Goal: Find specific page/section: Find specific page/section

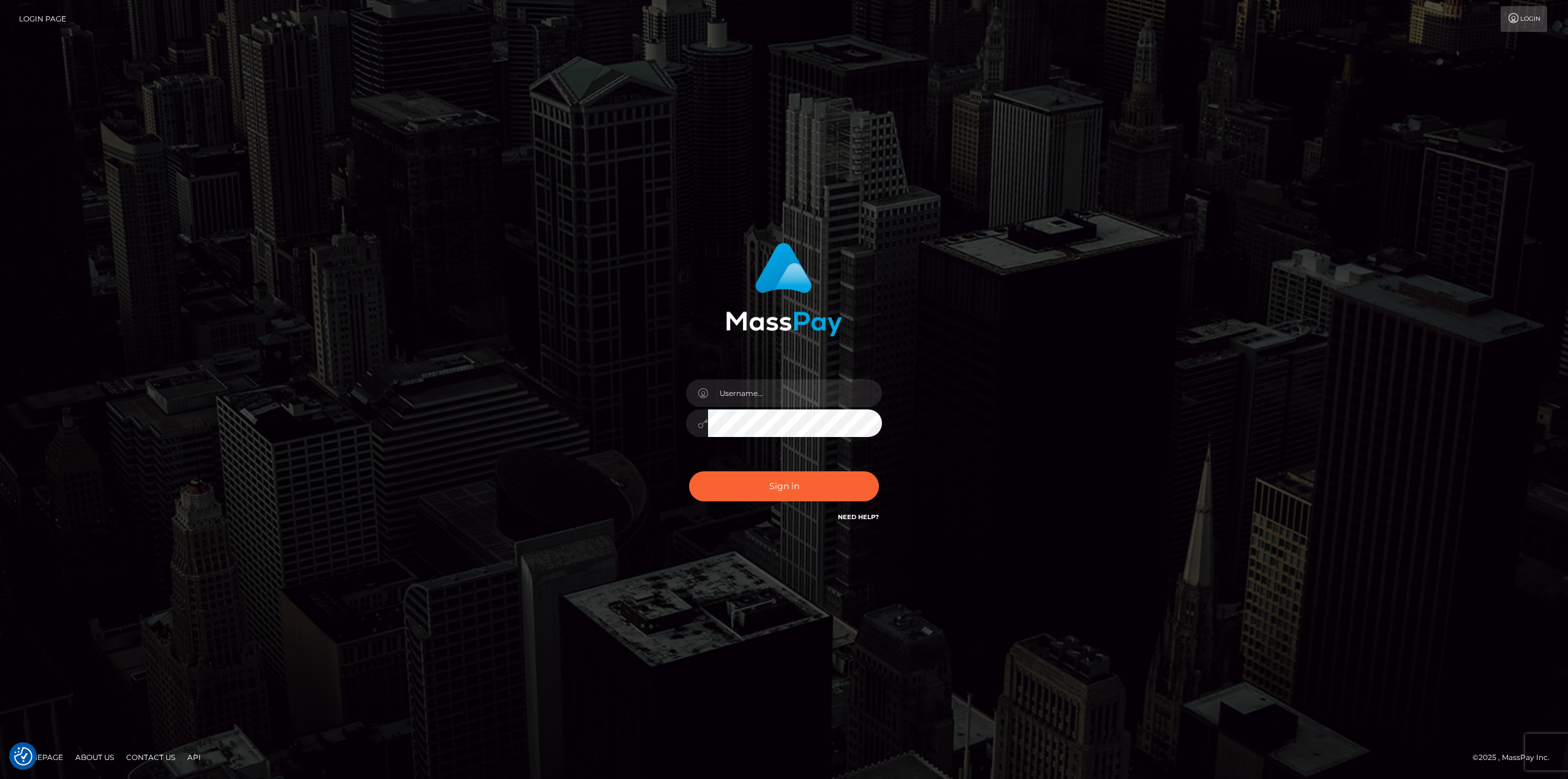
click at [755, 409] on div at bounding box center [784, 417] width 214 height 93
click at [752, 399] on input "text" at bounding box center [795, 393] width 174 height 27
type input "[PERSON_NAME]"
click at [827, 478] on button "Sign in" at bounding box center [783, 486] width 190 height 30
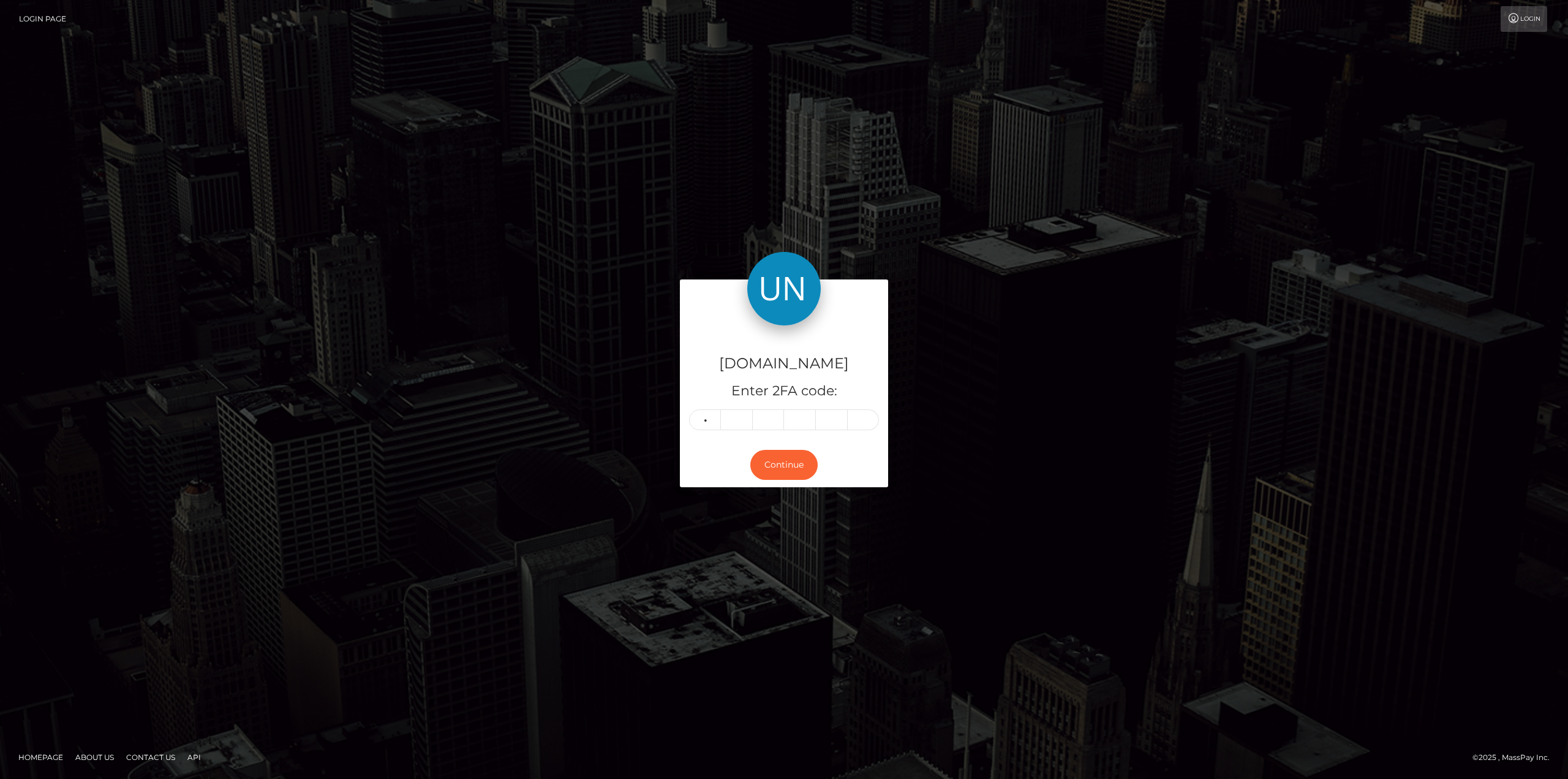
type input "3"
type input "8"
type input "2"
type input "8"
type input "4"
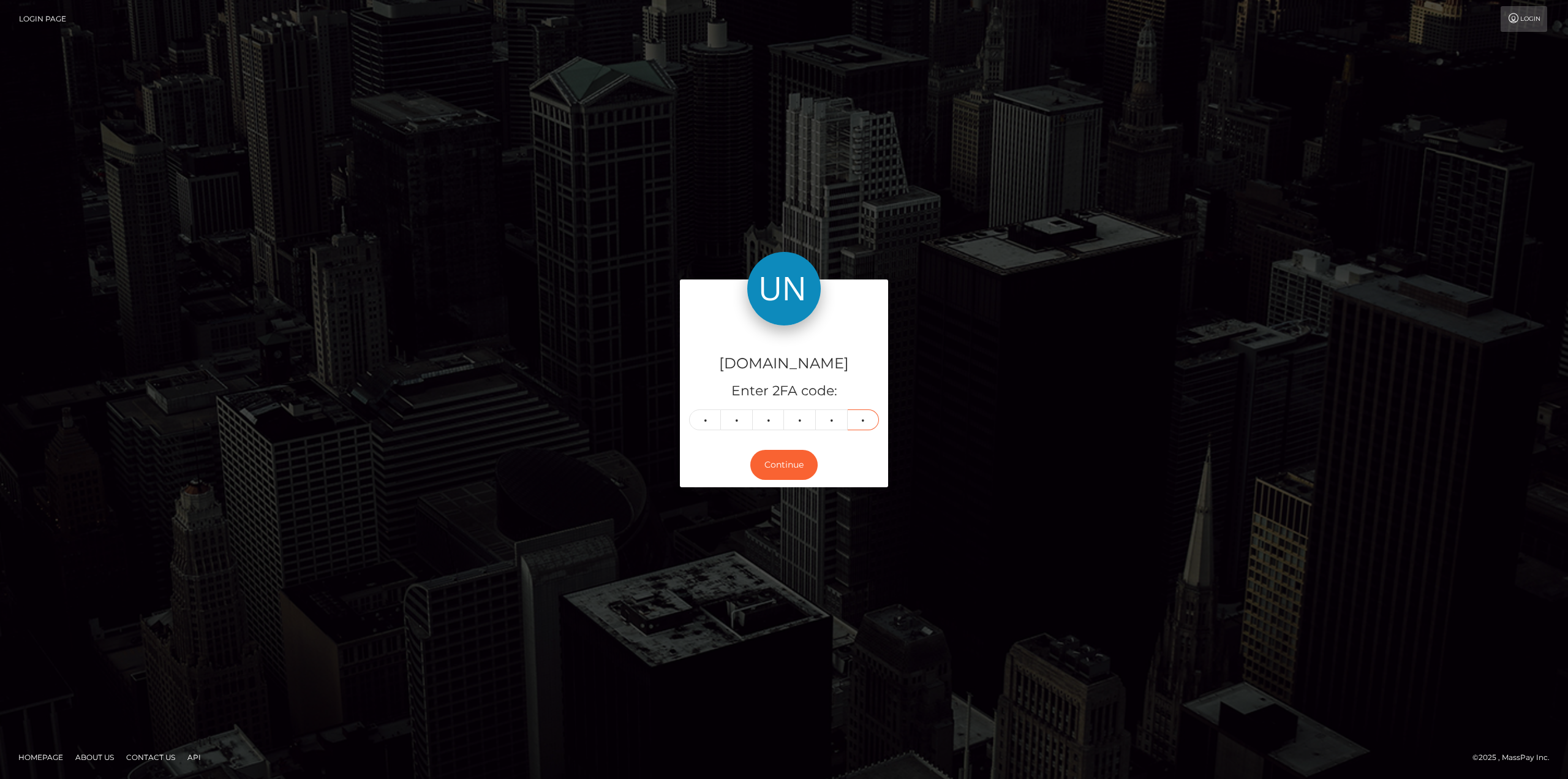
type input "1"
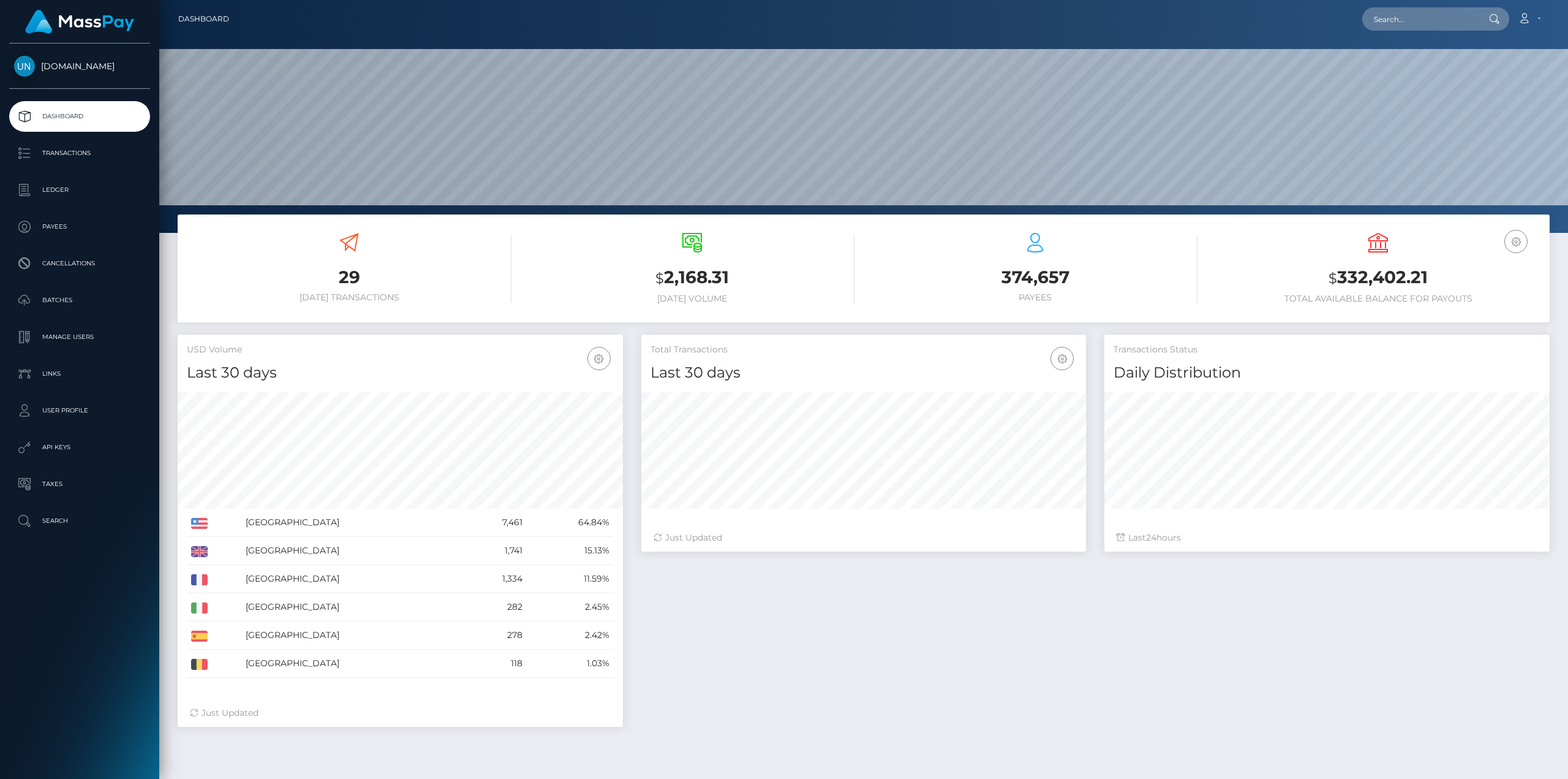
scroll to position [217, 445]
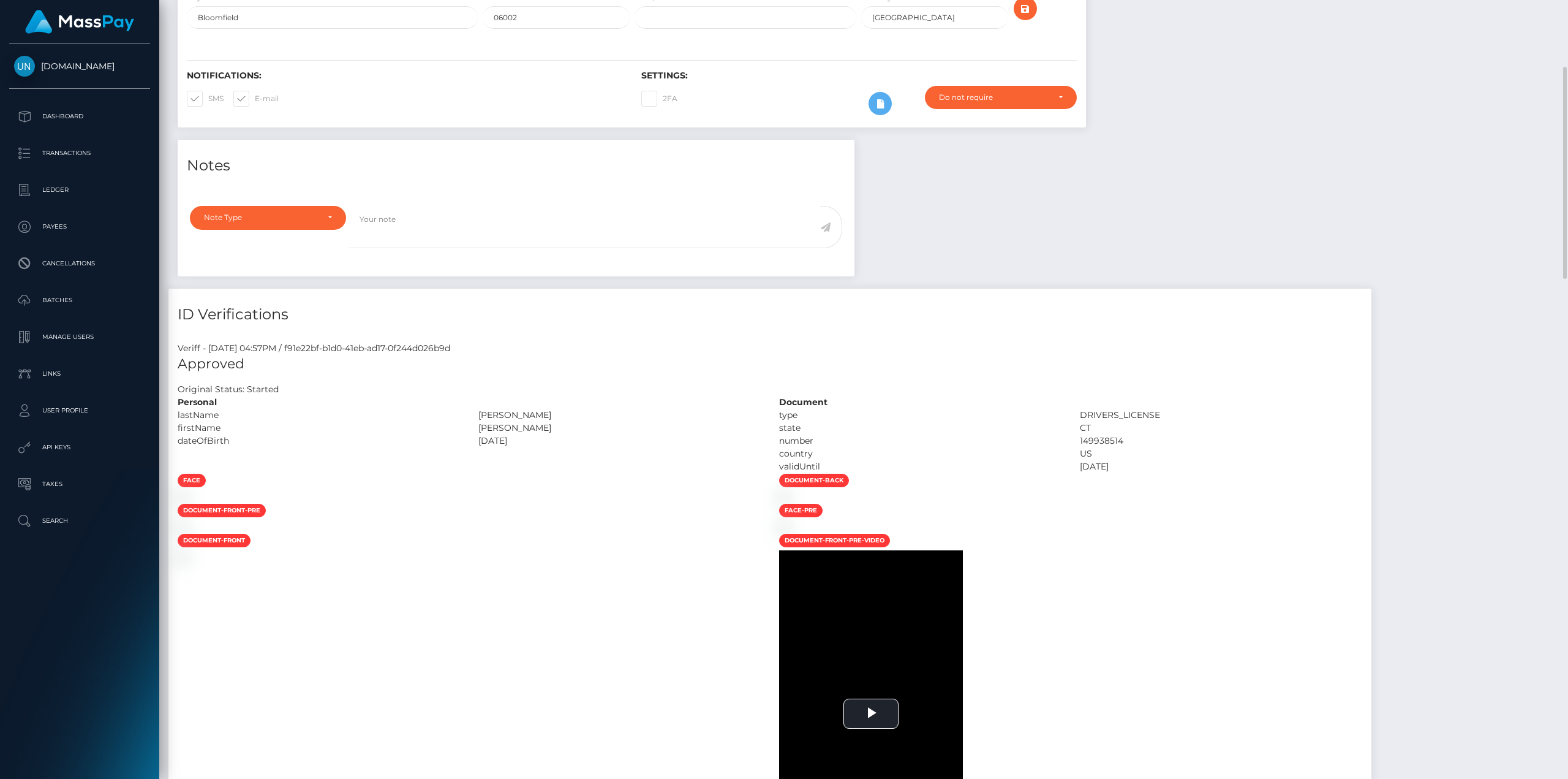
scroll to position [123, 0]
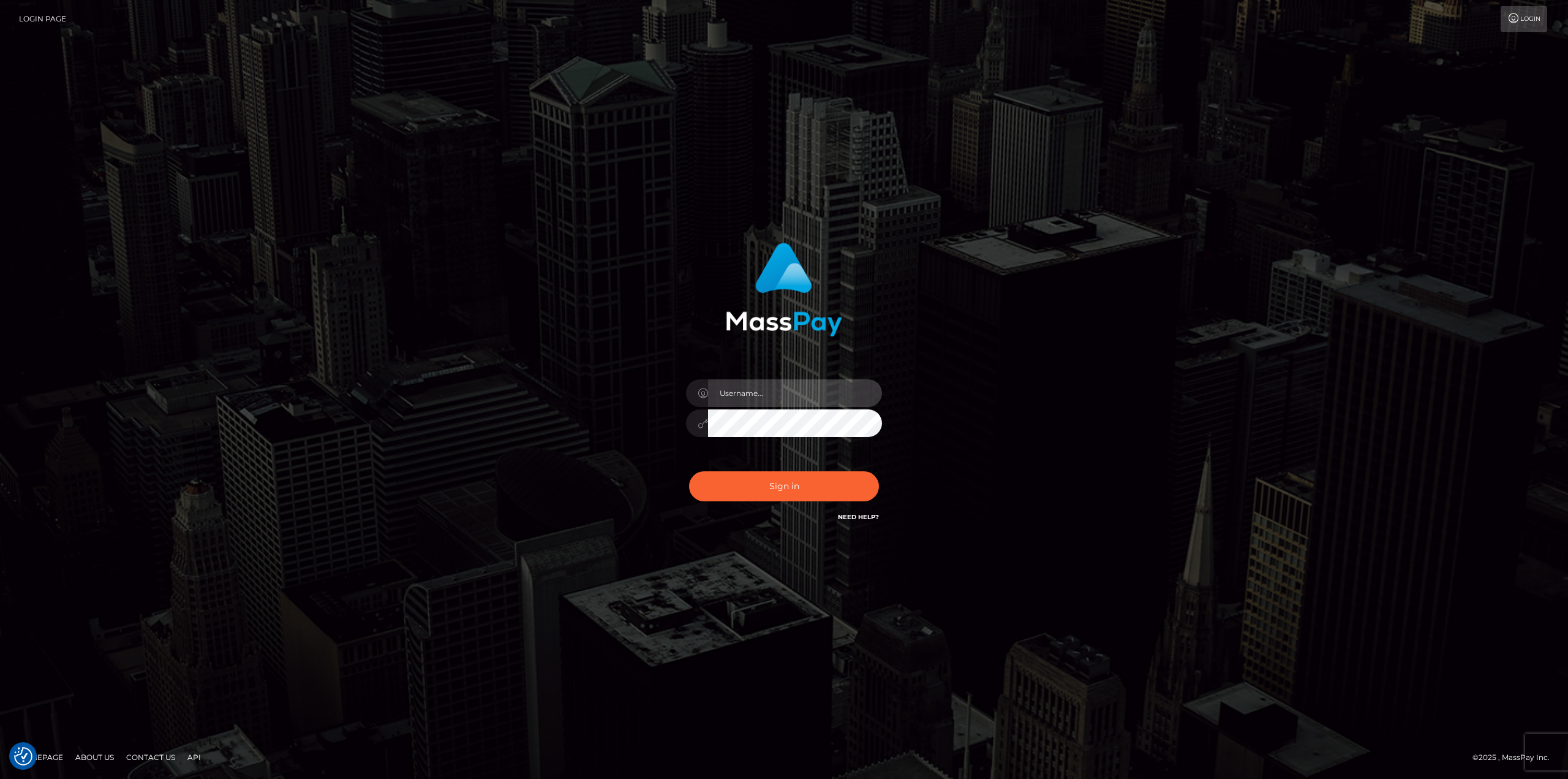
click at [727, 381] on input "text" at bounding box center [795, 393] width 174 height 27
type input "Ahmed"
click at [812, 488] on button "Sign in" at bounding box center [783, 486] width 190 height 30
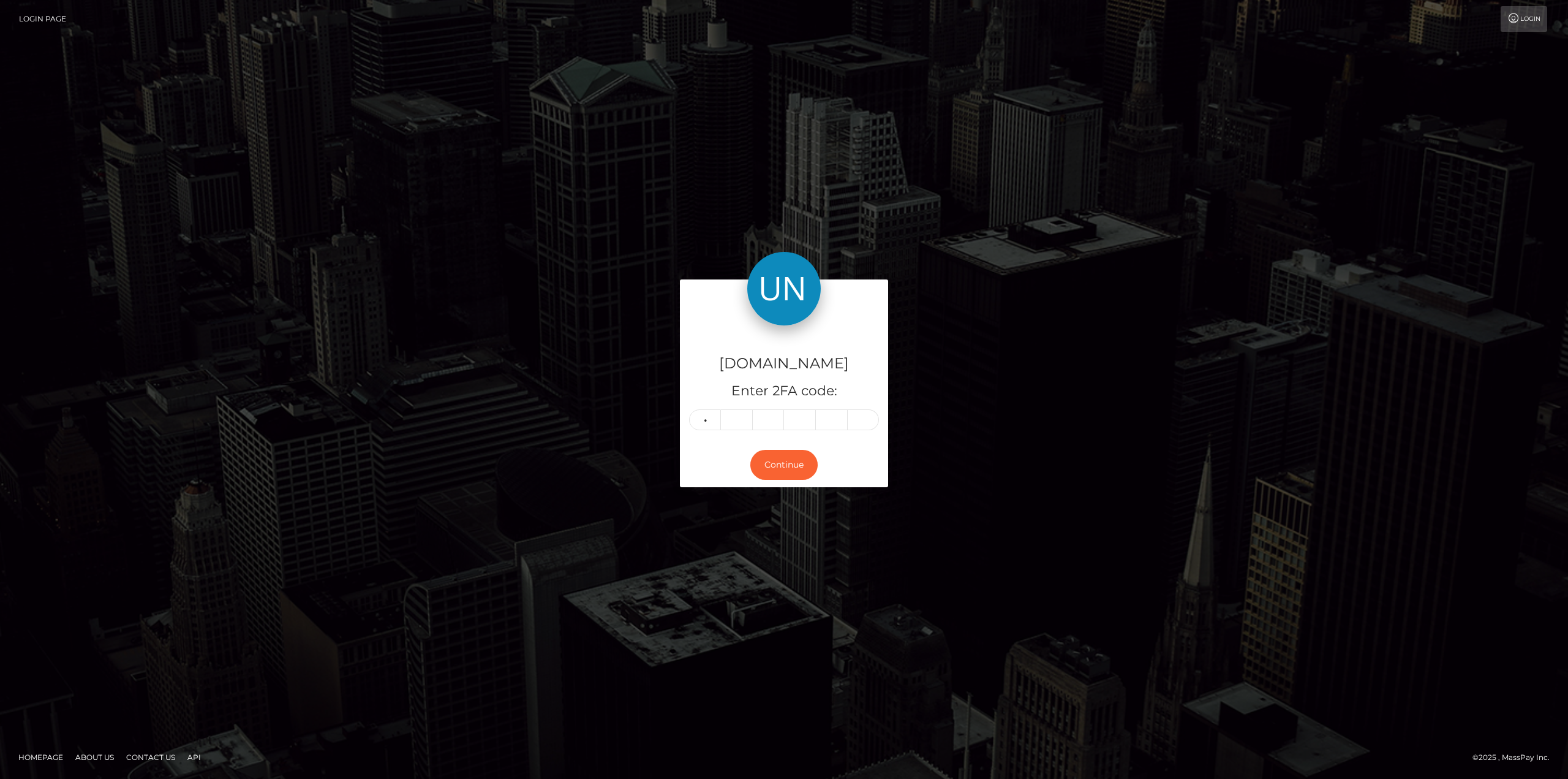
type input "8"
type input "3"
type input "7"
type input "0"
type input "7"
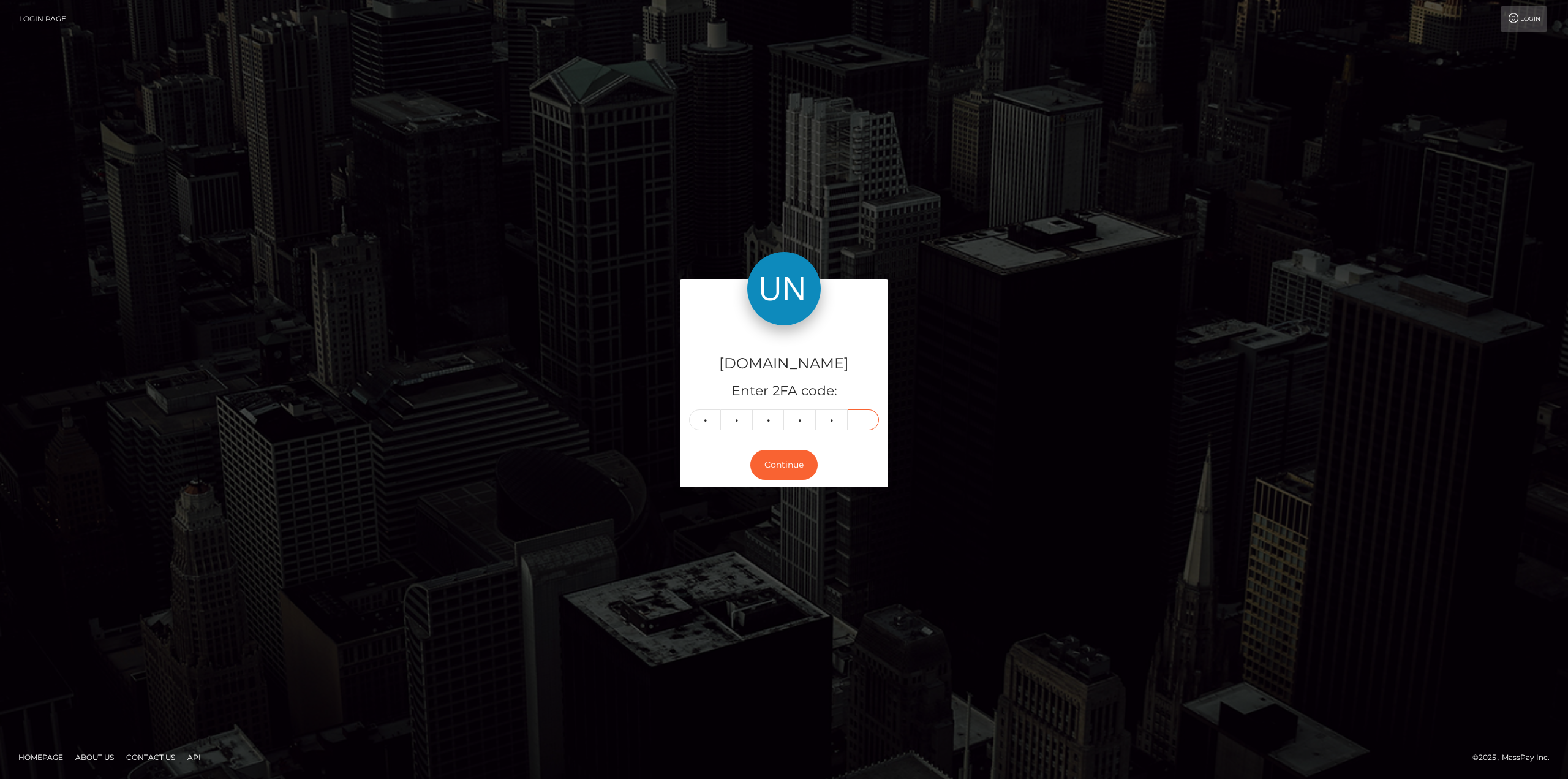
type input "6"
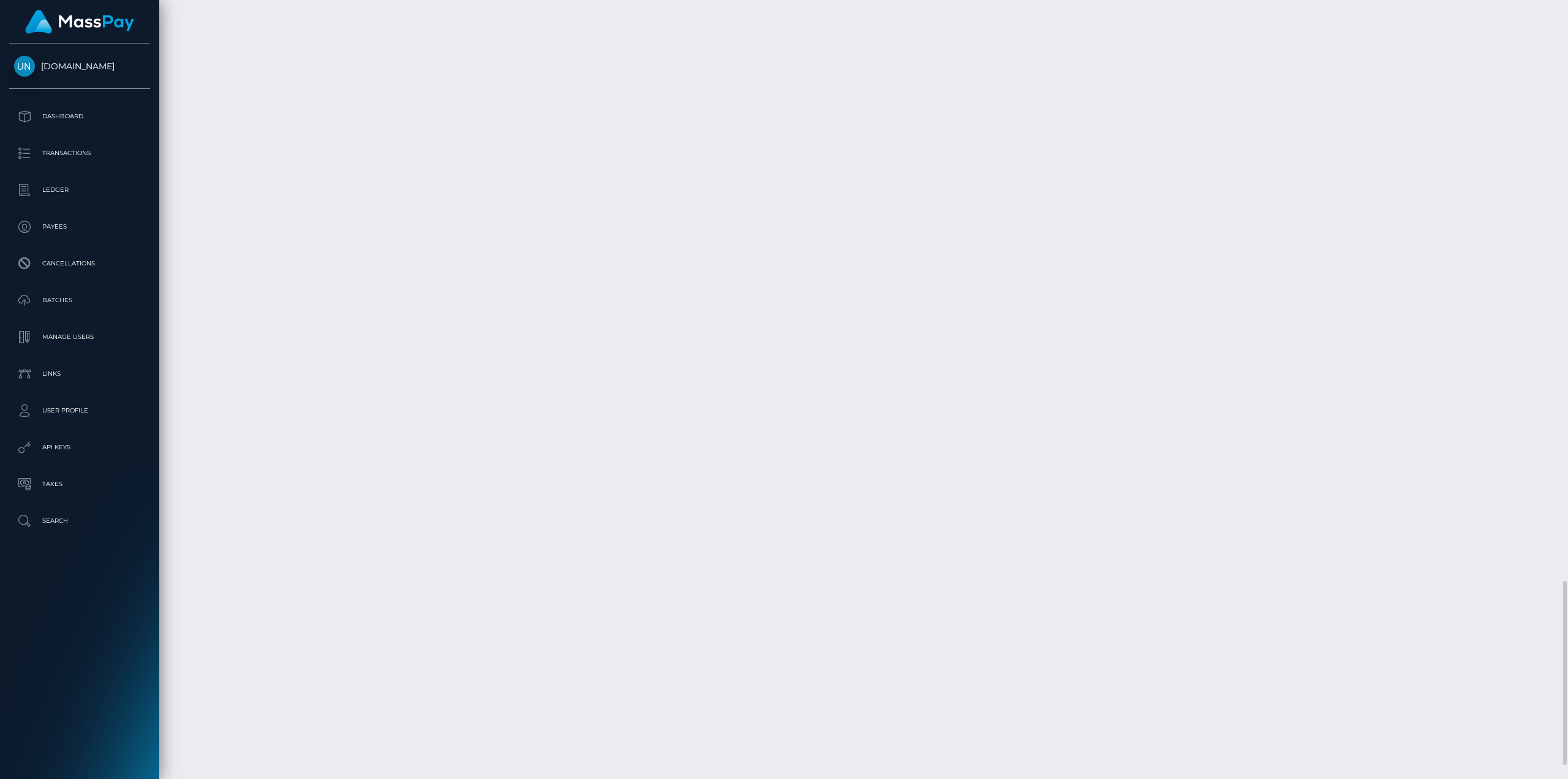
scroll to position [2511, 0]
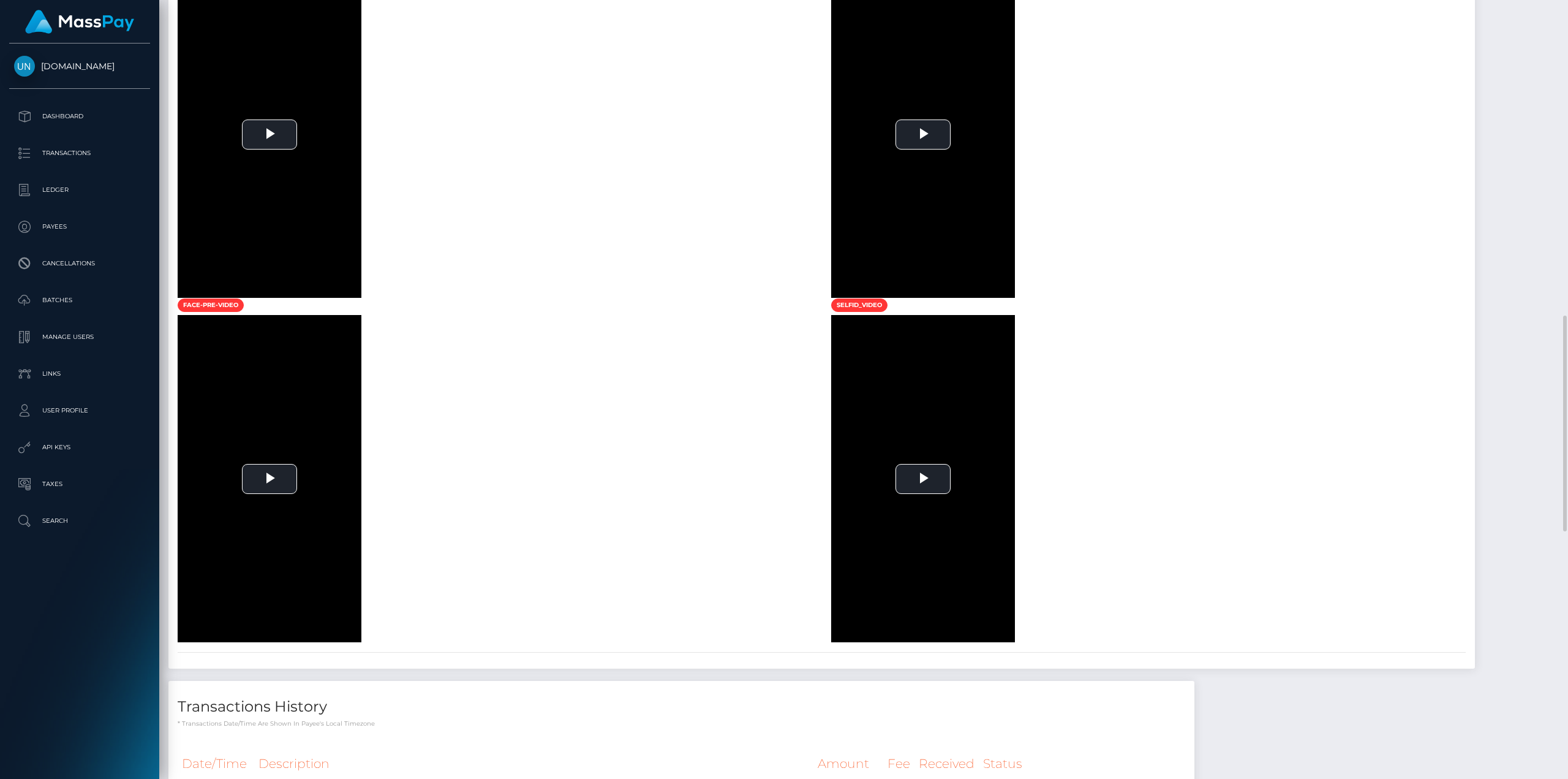
scroll to position [919, 0]
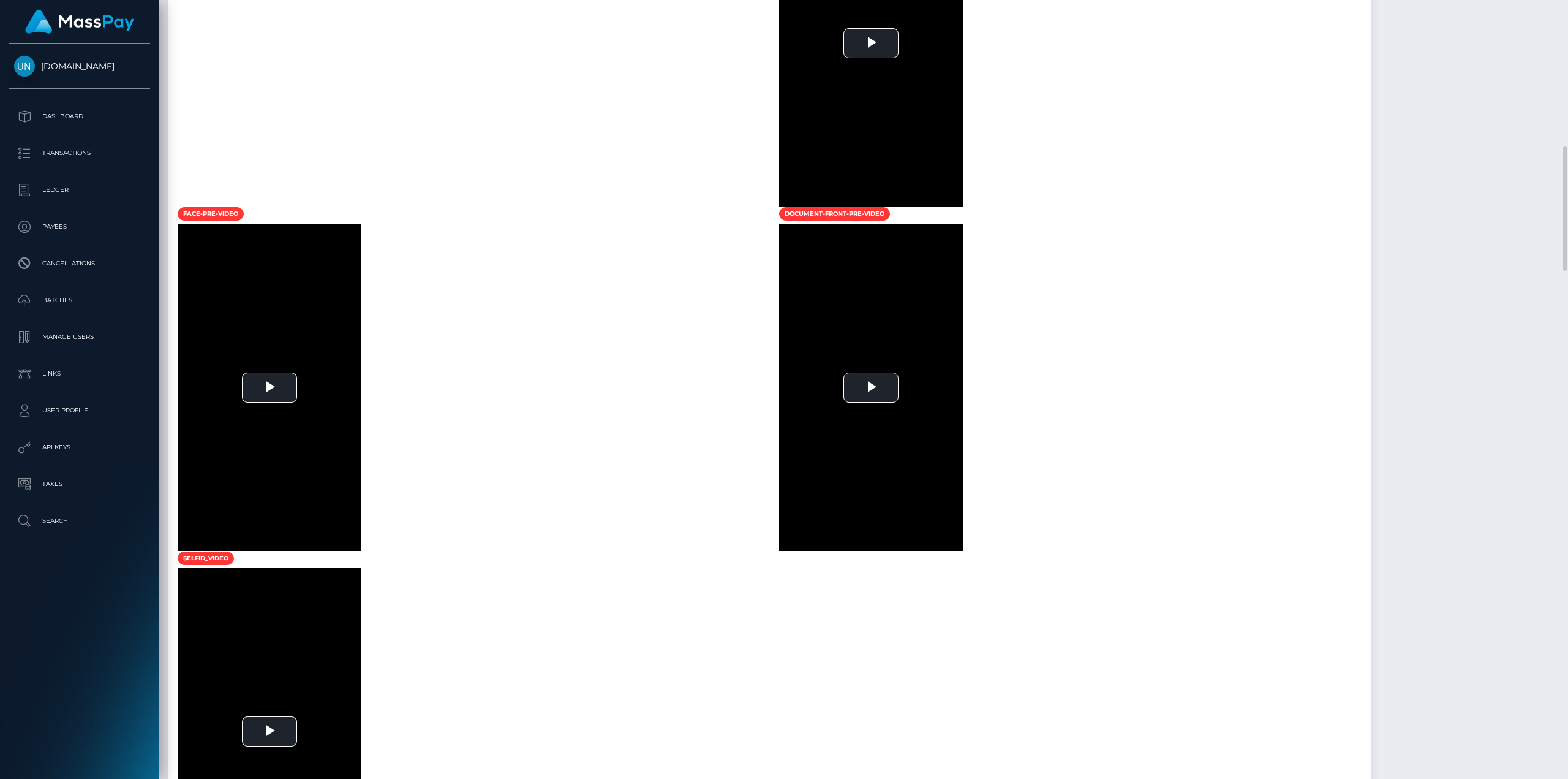
scroll to position [1288, 0]
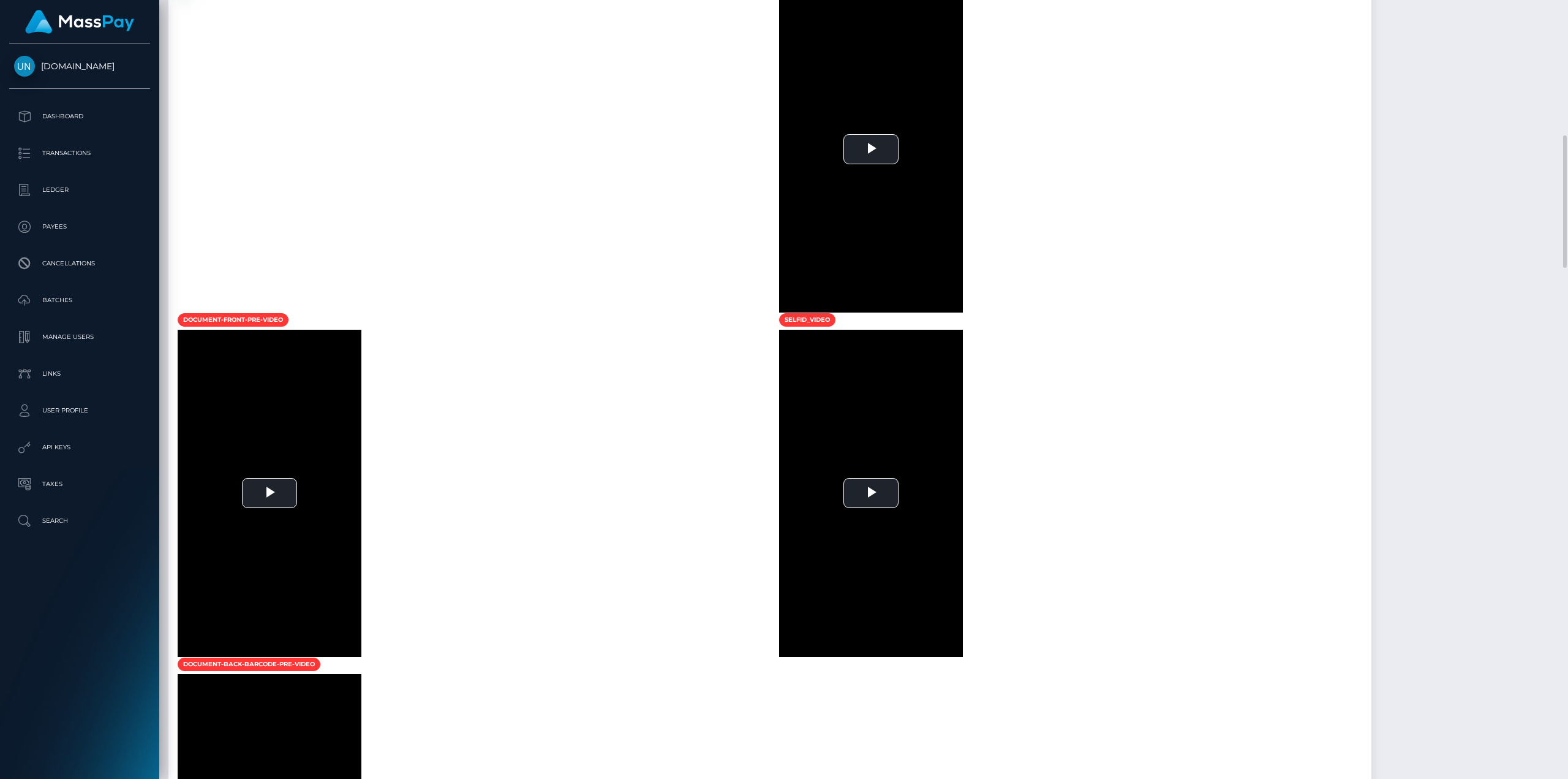
scroll to position [368, 0]
